Goal: Task Accomplishment & Management: Manage account settings

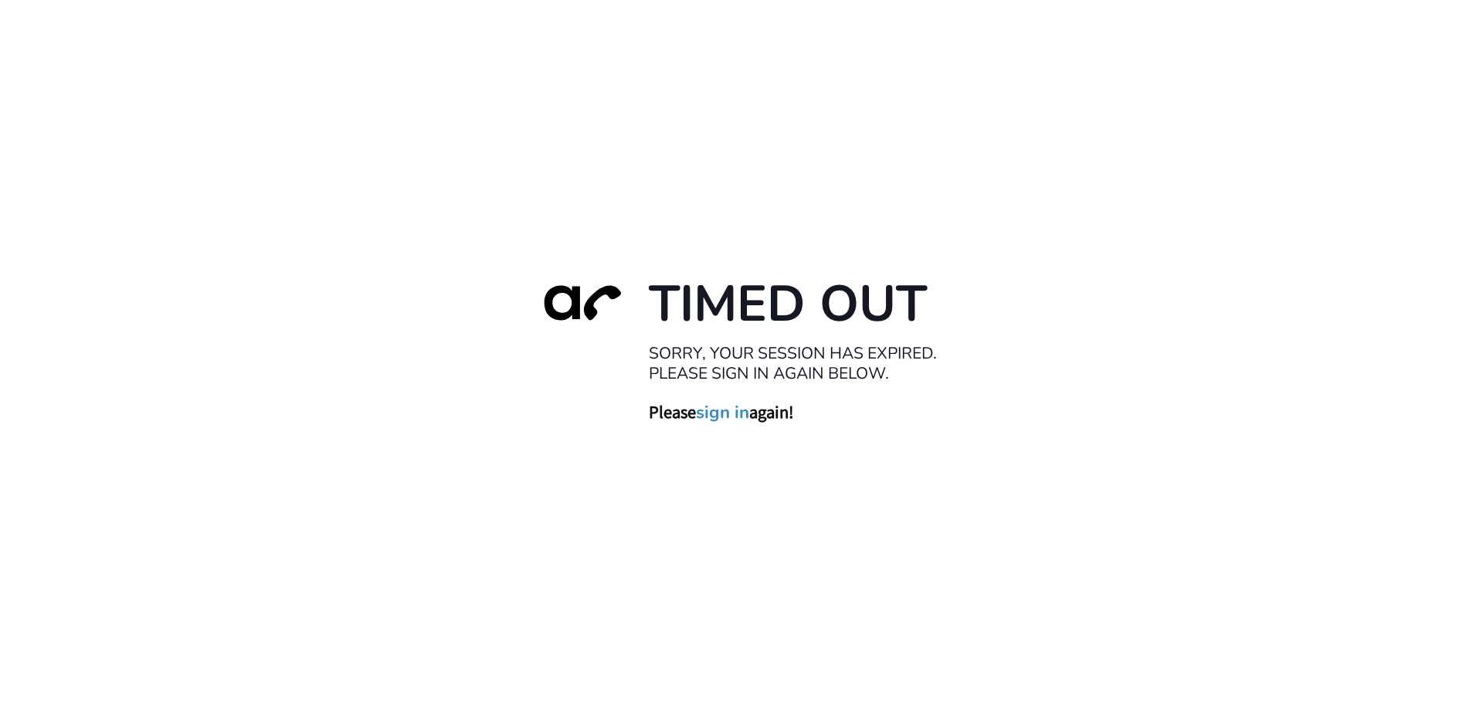
click at [737, 413] on link "sign in" at bounding box center [722, 412] width 53 height 22
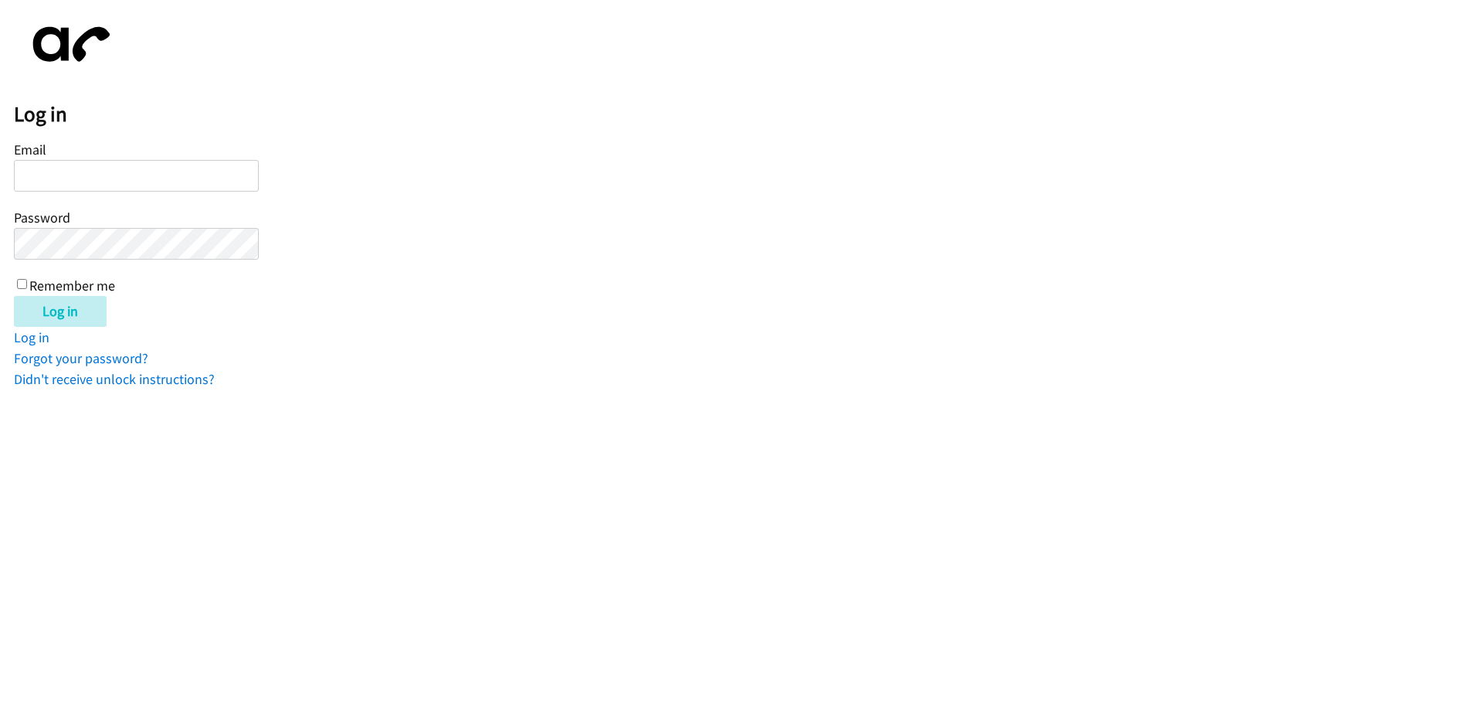
type input "twilliams@lendingpoint.com"
click at [24, 282] on input "Remember me" at bounding box center [22, 284] width 10 height 10
checkbox input "true"
click at [53, 308] on input "Log in" at bounding box center [60, 311] width 93 height 31
